Goal: Task Accomplishment & Management: Manage account settings

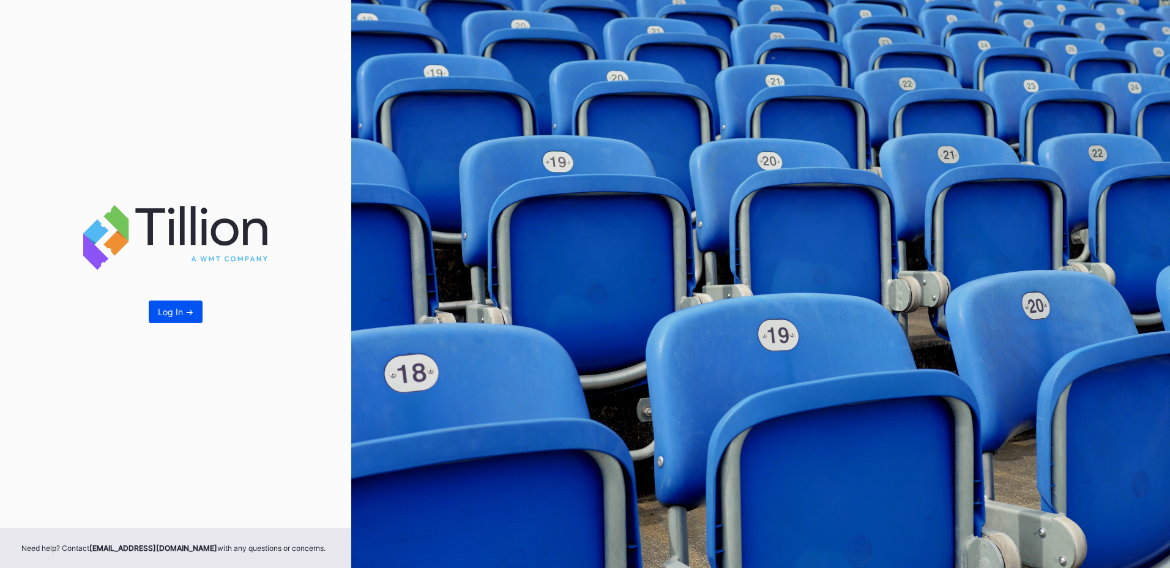
click at [184, 315] on div "Log In ->" at bounding box center [176, 312] width 36 height 10
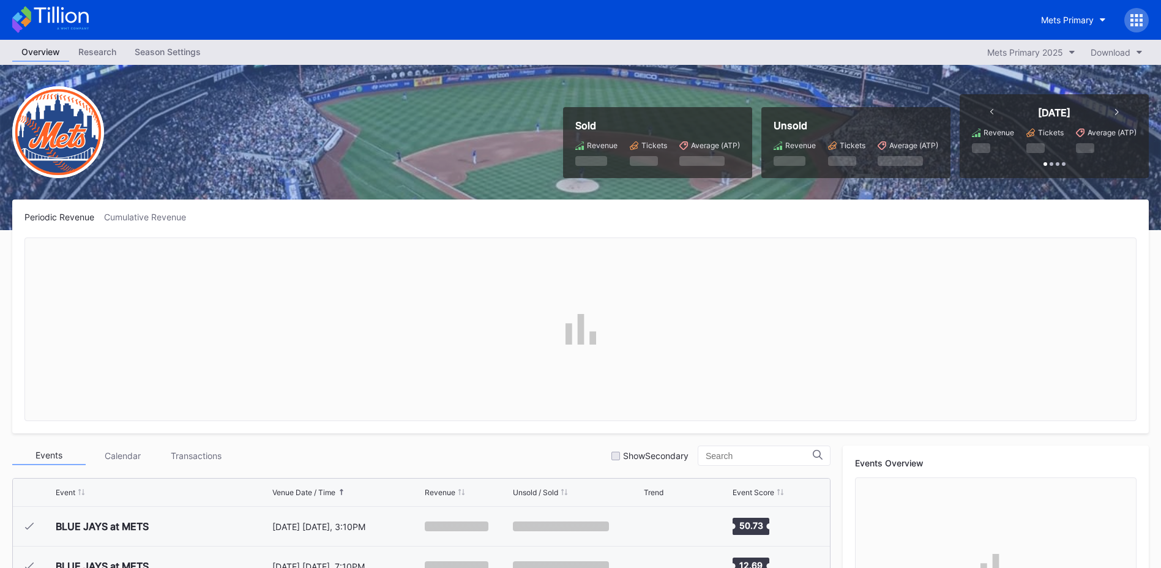
click at [159, 54] on div "Season Settings" at bounding box center [167, 52] width 84 height 18
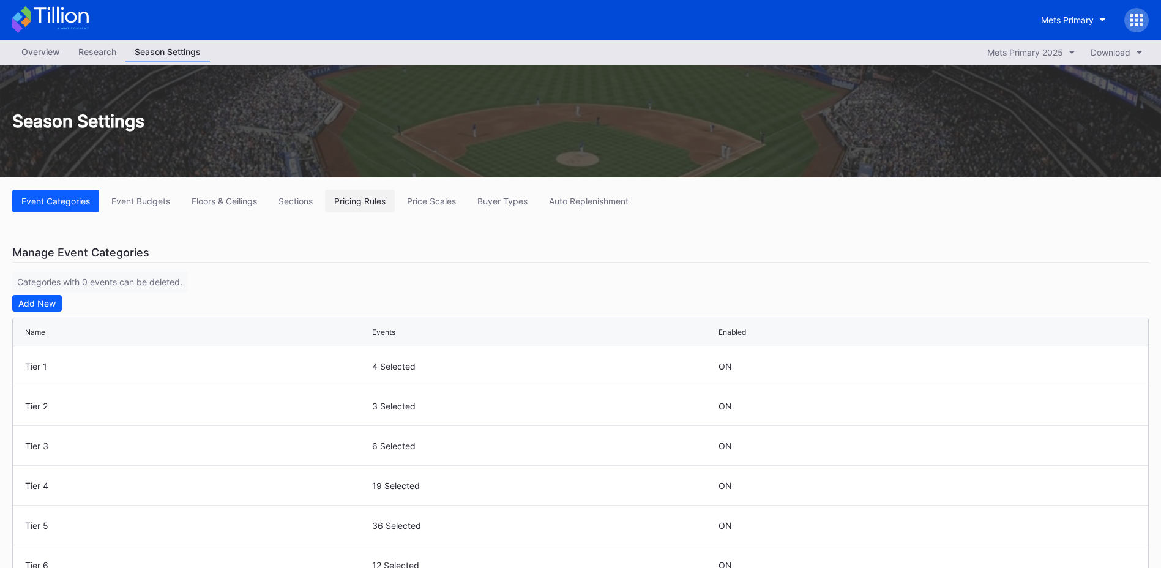
click at [367, 203] on div "Pricing Rules" at bounding box center [359, 201] width 51 height 10
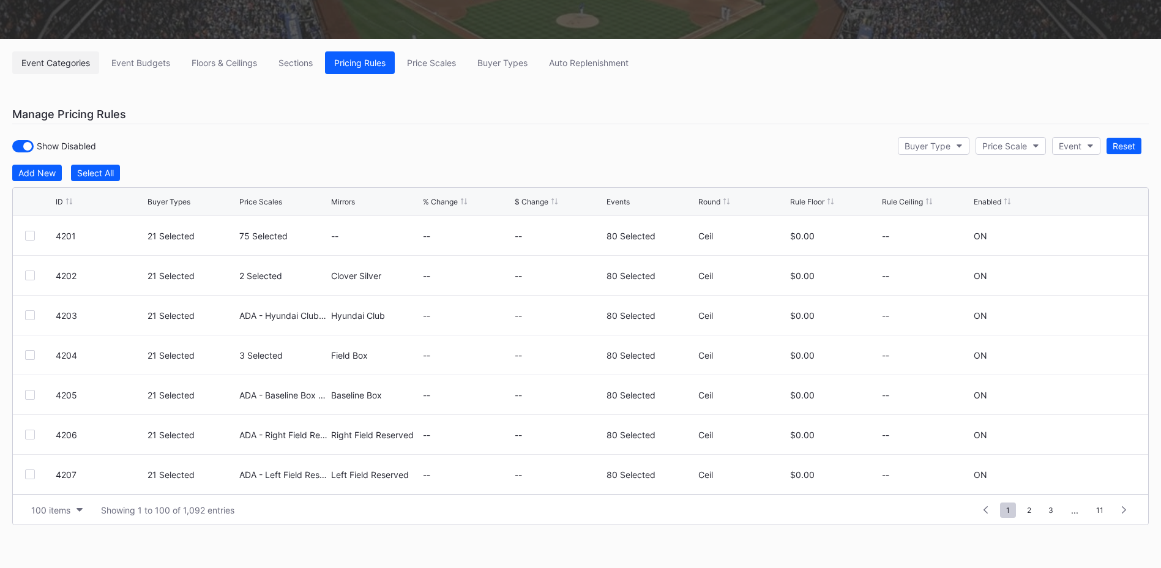
click at [48, 64] on div "Event Categories" at bounding box center [55, 63] width 69 height 10
